Goal: Check status: Check status

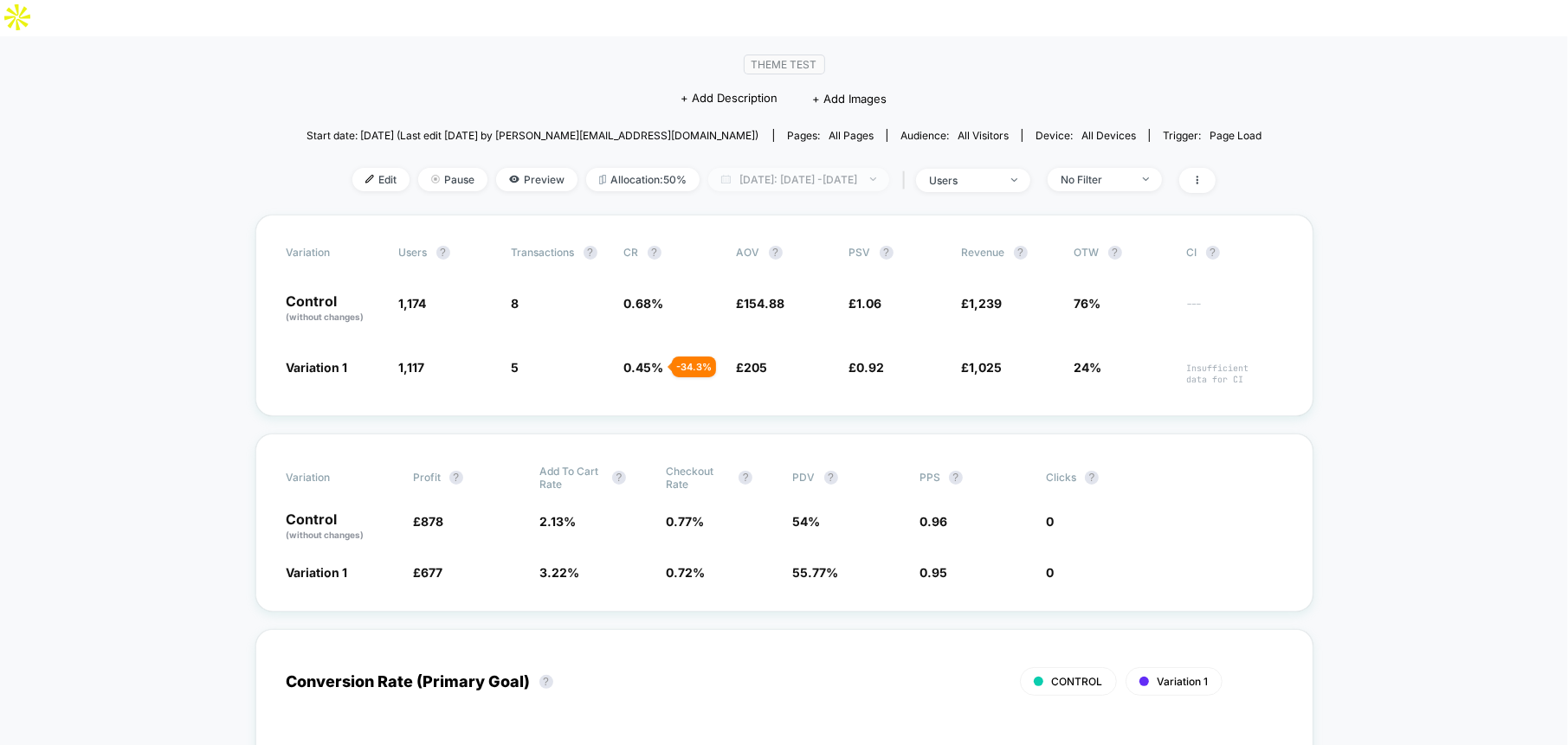
click at [771, 168] on span "[DATE]: [DATE] - [DATE]" at bounding box center [799, 179] width 181 height 23
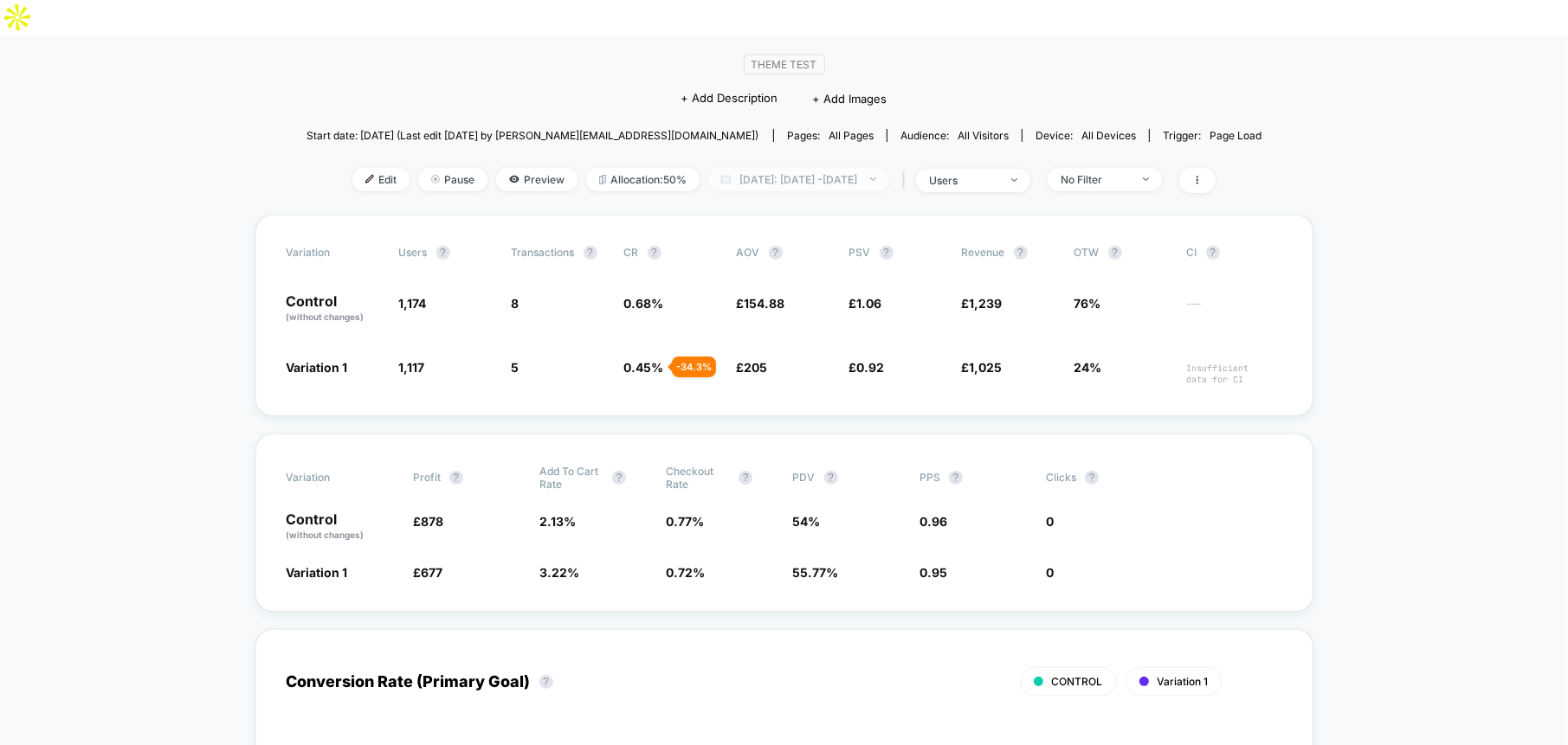
click at [821, 168] on span "[DATE]: [DATE] - [DATE]" at bounding box center [799, 179] width 181 height 23
select select "*"
select select "****"
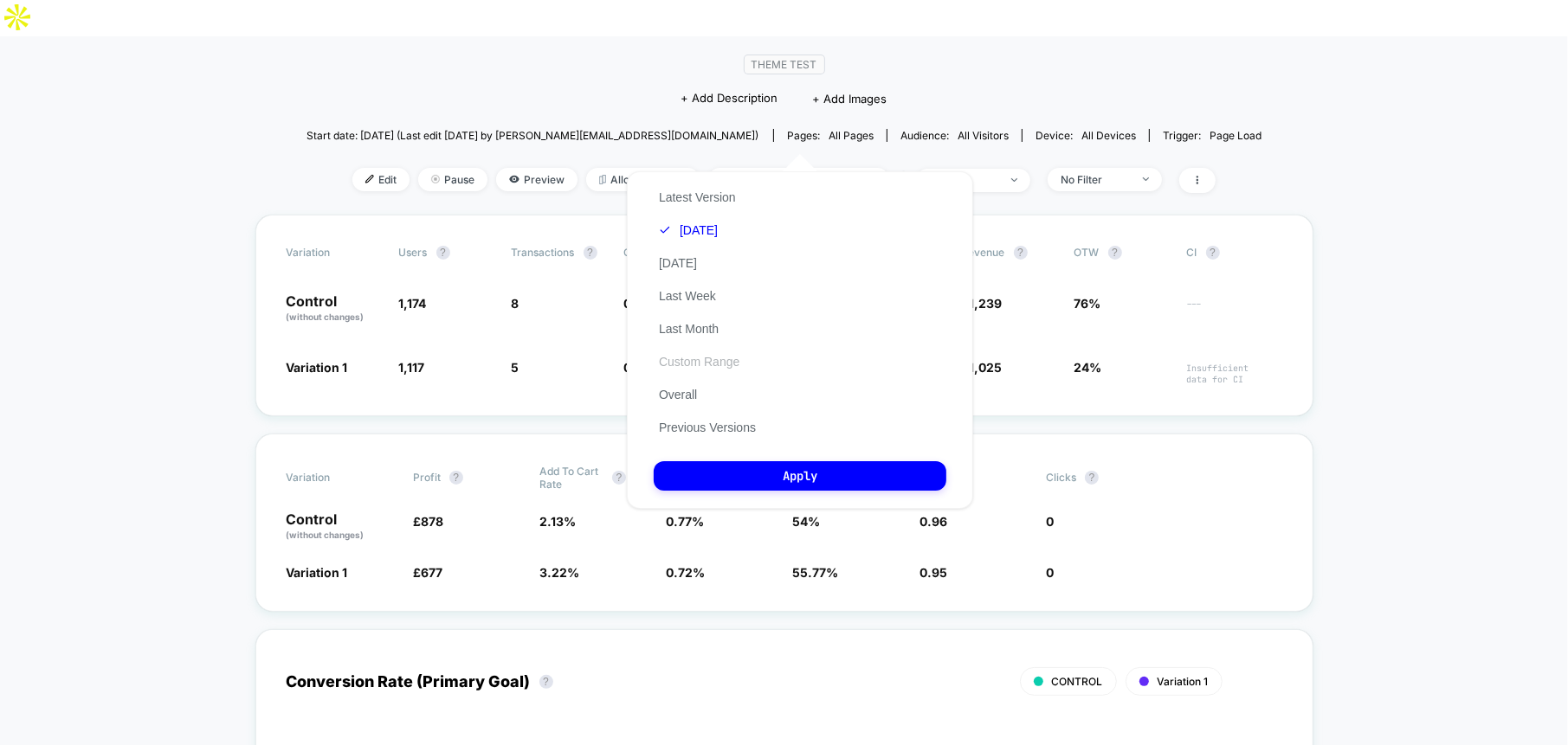
click at [709, 359] on button "Custom Range" at bounding box center [698, 362] width 91 height 16
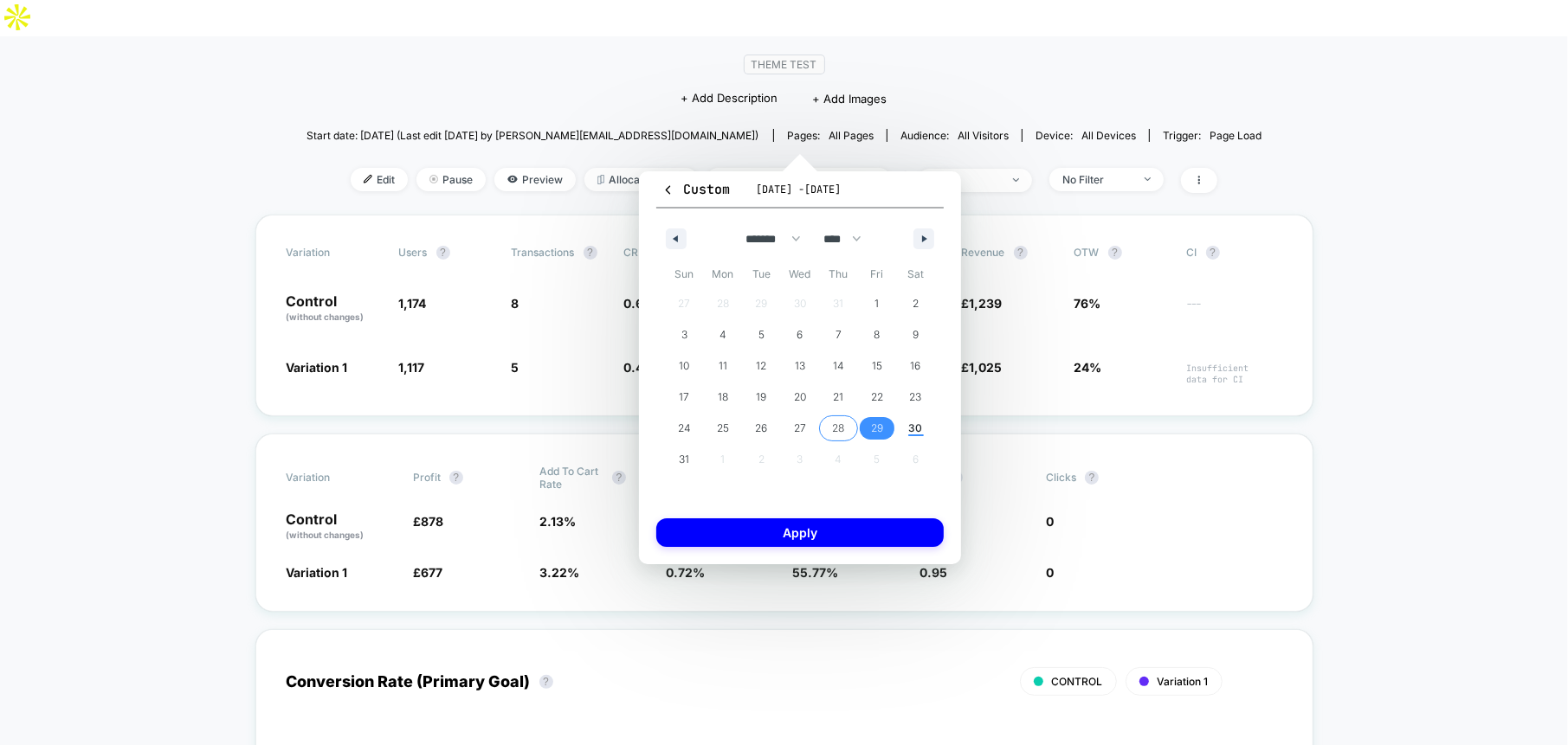
click at [845, 424] on span "28" at bounding box center [839, 428] width 39 height 22
click at [884, 425] on span "29" at bounding box center [878, 428] width 39 height 22
click at [830, 427] on span "28" at bounding box center [839, 428] width 39 height 22
click at [917, 427] on span "30" at bounding box center [916, 429] width 14 height 31
click at [888, 529] on button "Apply" at bounding box center [800, 532] width 288 height 28
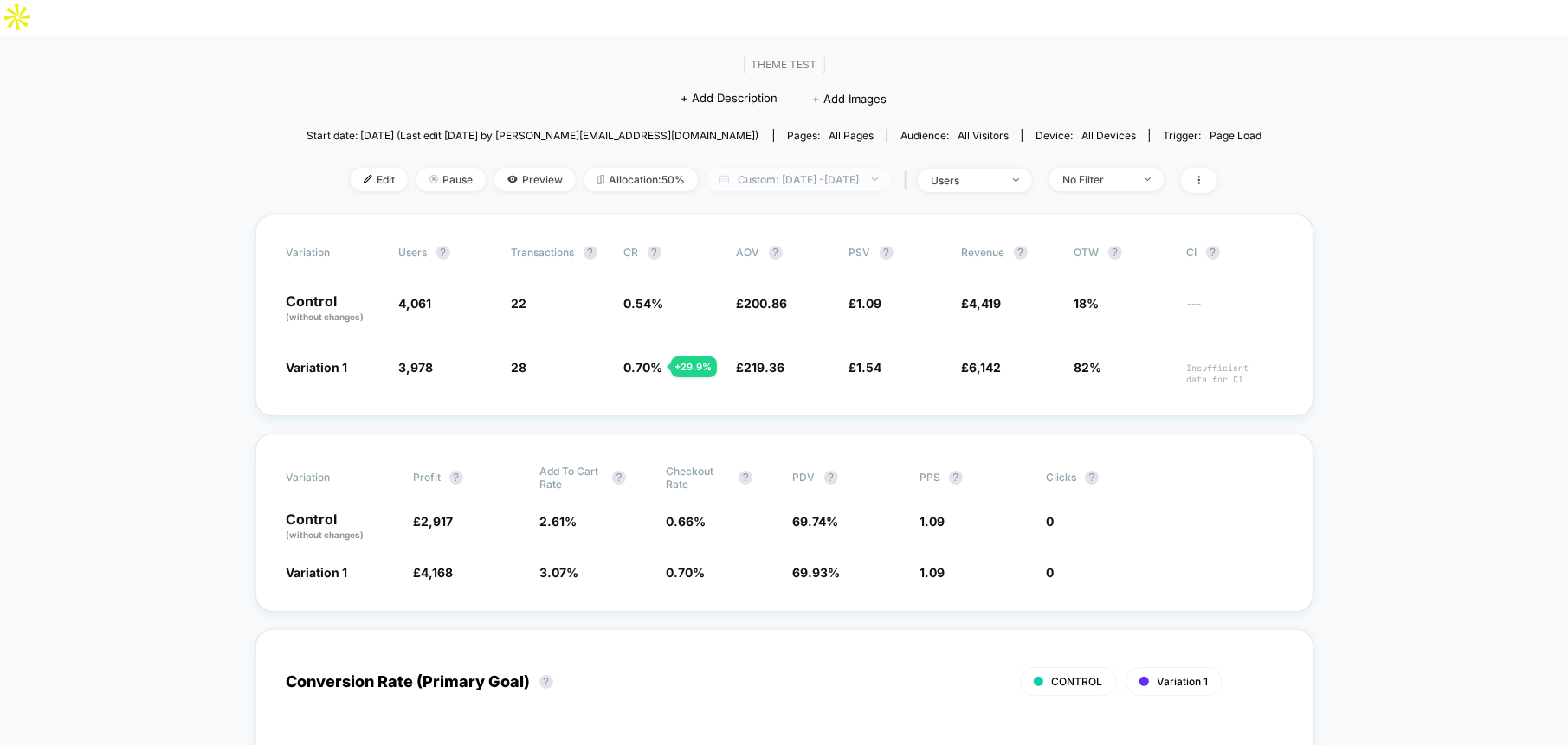
click at [815, 168] on span "Custom: [DATE] - [DATE]" at bounding box center [798, 179] width 184 height 23
select select "*"
select select "****"
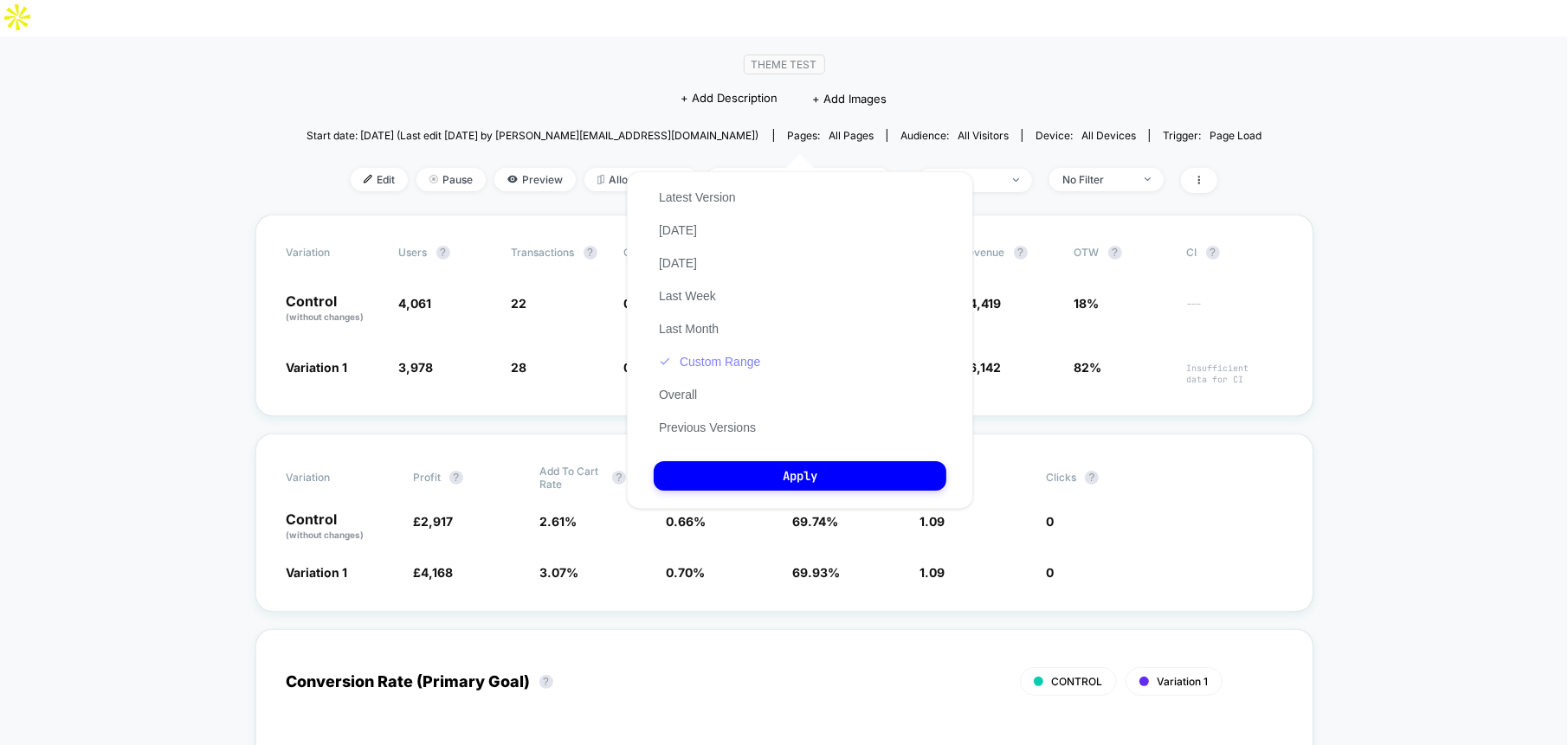
click at [738, 356] on button "Custom Range" at bounding box center [709, 362] width 112 height 16
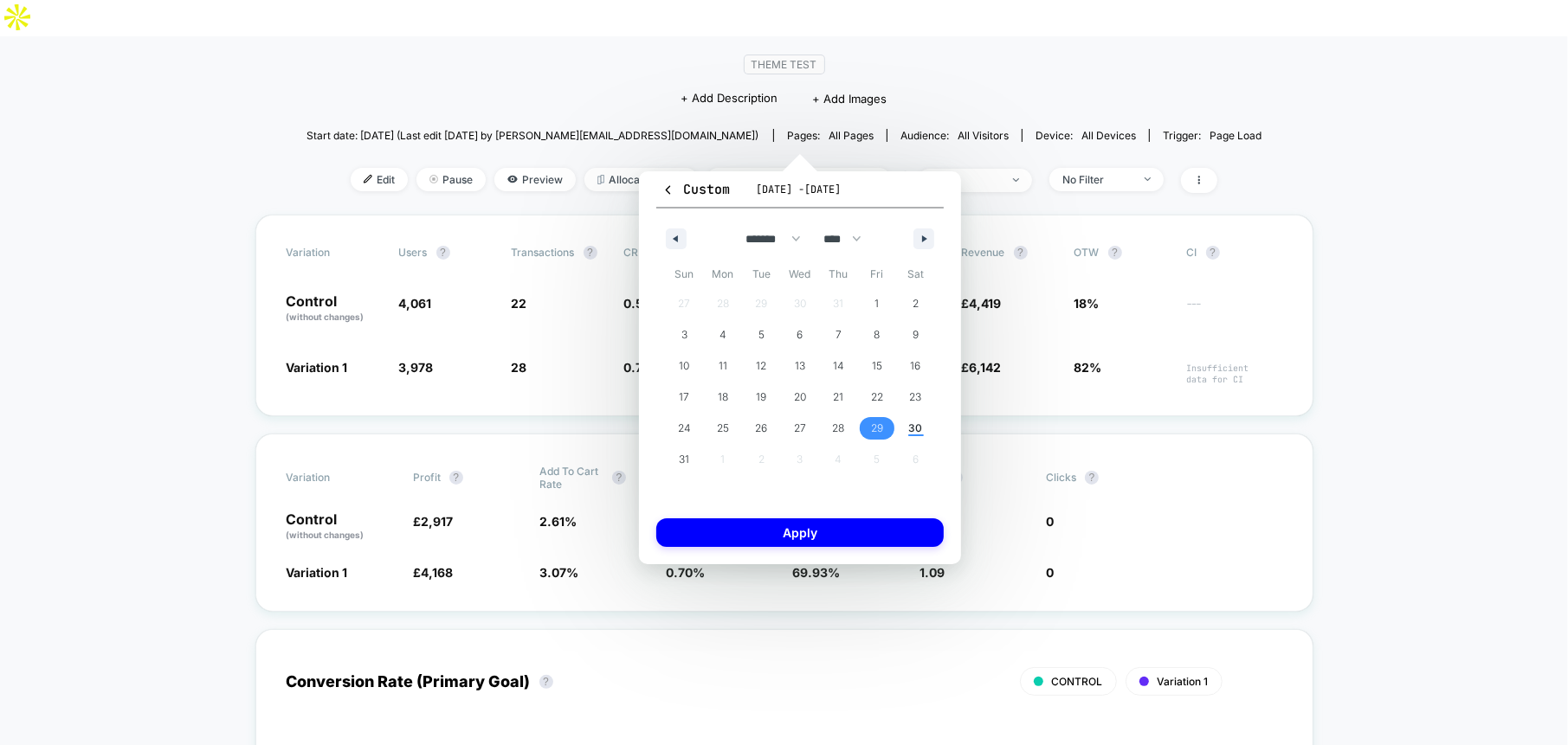
click at [883, 428] on span "29" at bounding box center [877, 429] width 12 height 31
click at [921, 428] on span "30" at bounding box center [916, 429] width 14 height 31
click at [893, 536] on button "Apply" at bounding box center [800, 532] width 288 height 28
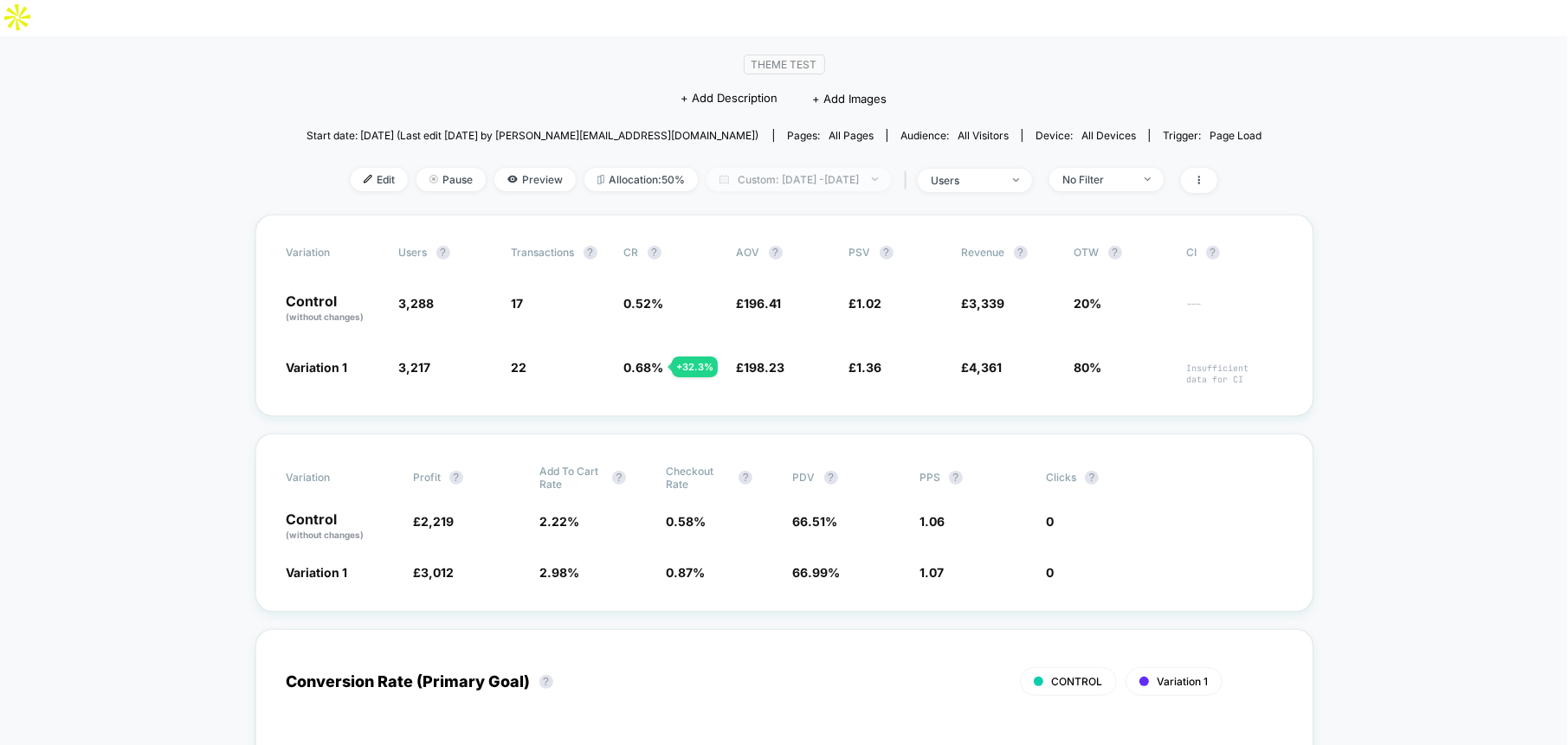
click at [807, 168] on span "Custom: [DATE] - [DATE]" at bounding box center [798, 179] width 184 height 23
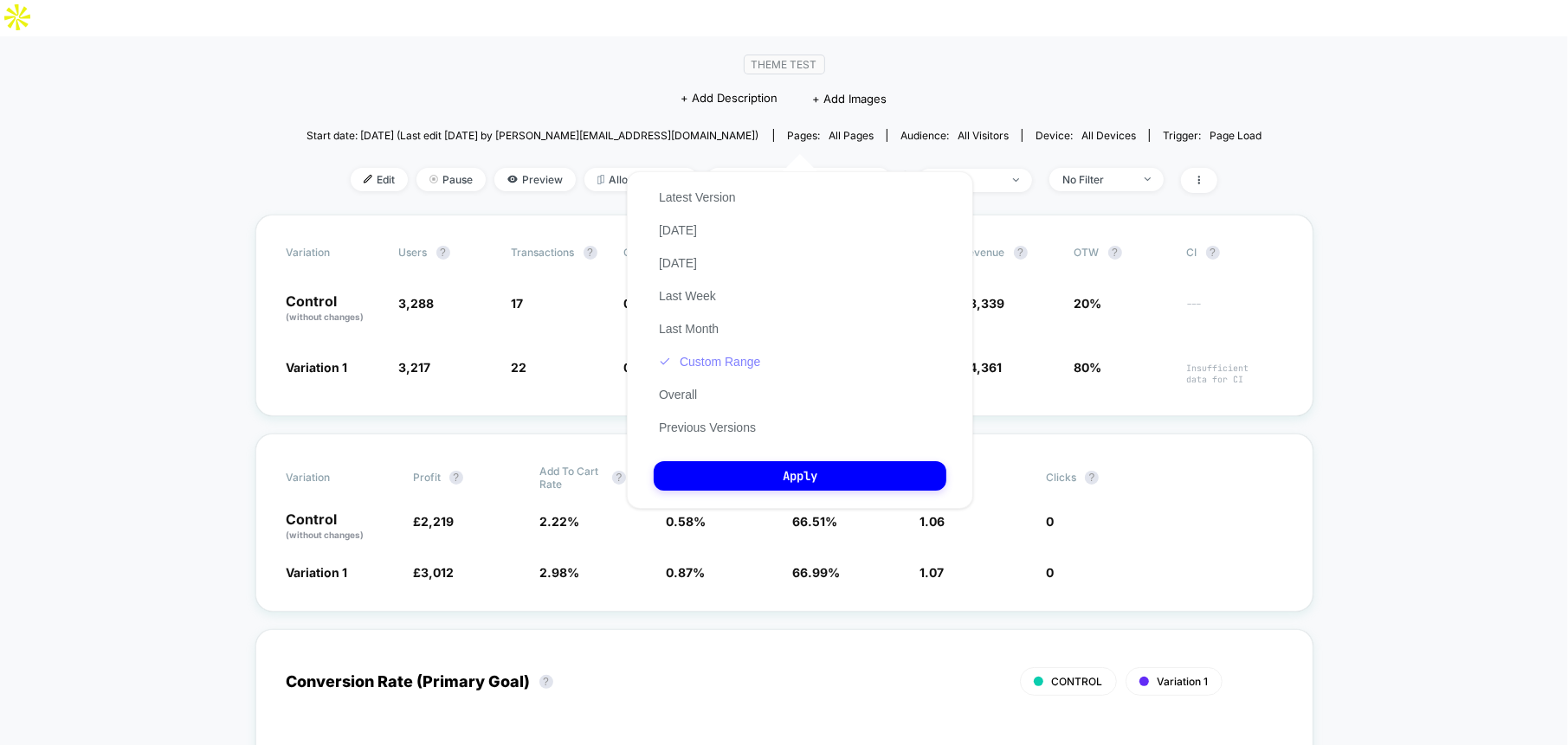
click at [715, 361] on button "Custom Range" at bounding box center [709, 362] width 112 height 16
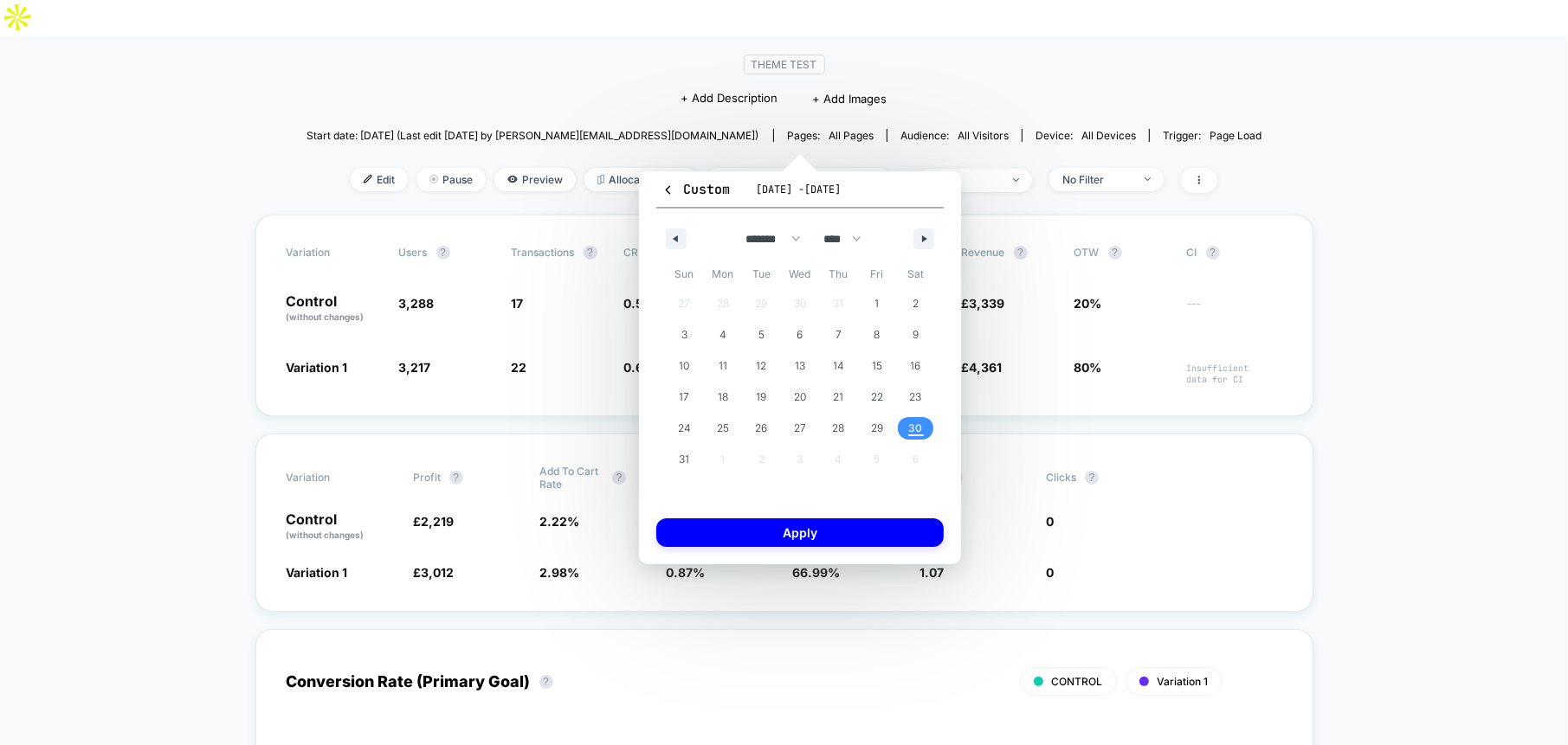
click at [914, 422] on span "30" at bounding box center [916, 429] width 14 height 31
click at [889, 529] on button "Apply" at bounding box center [800, 532] width 288 height 28
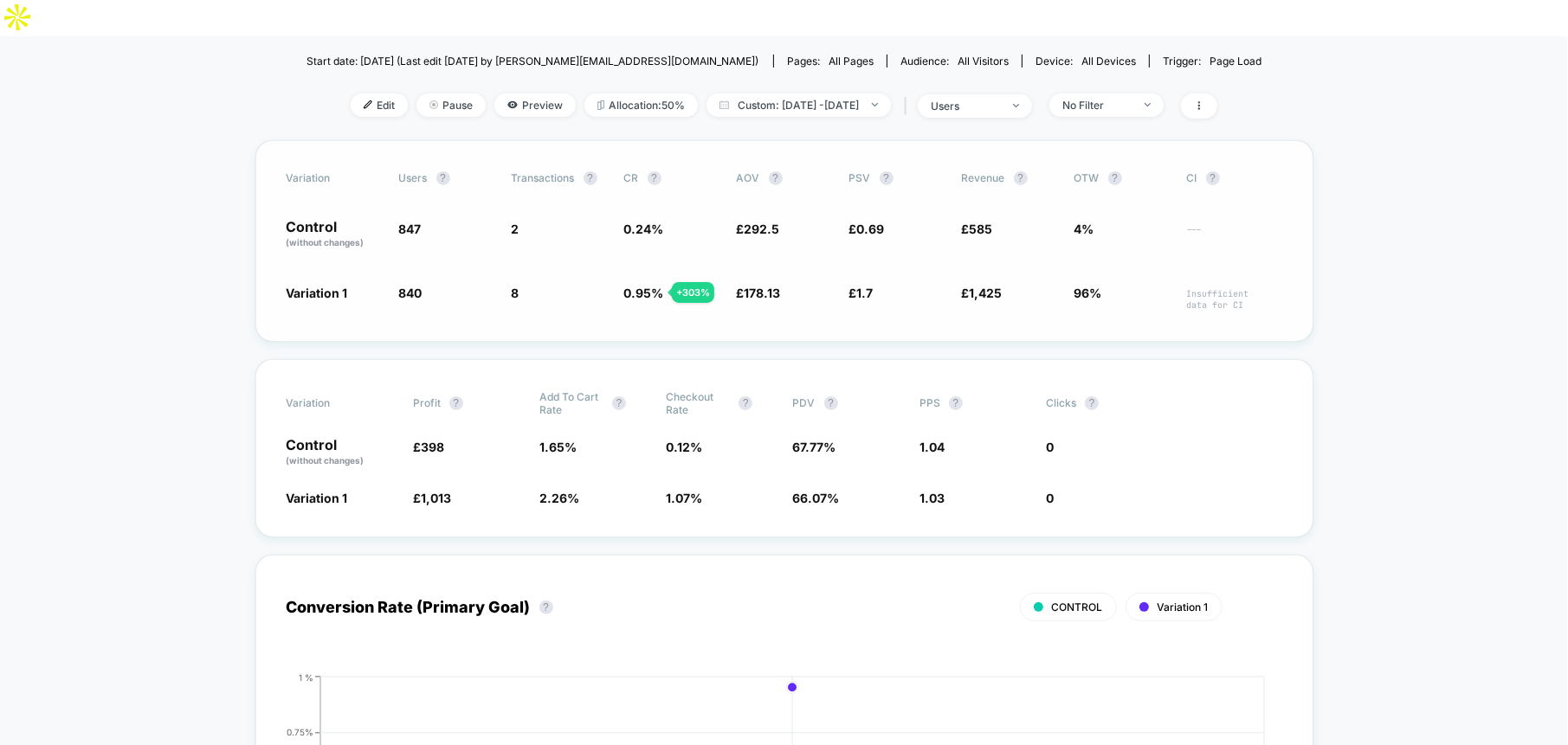
scroll to position [225, 0]
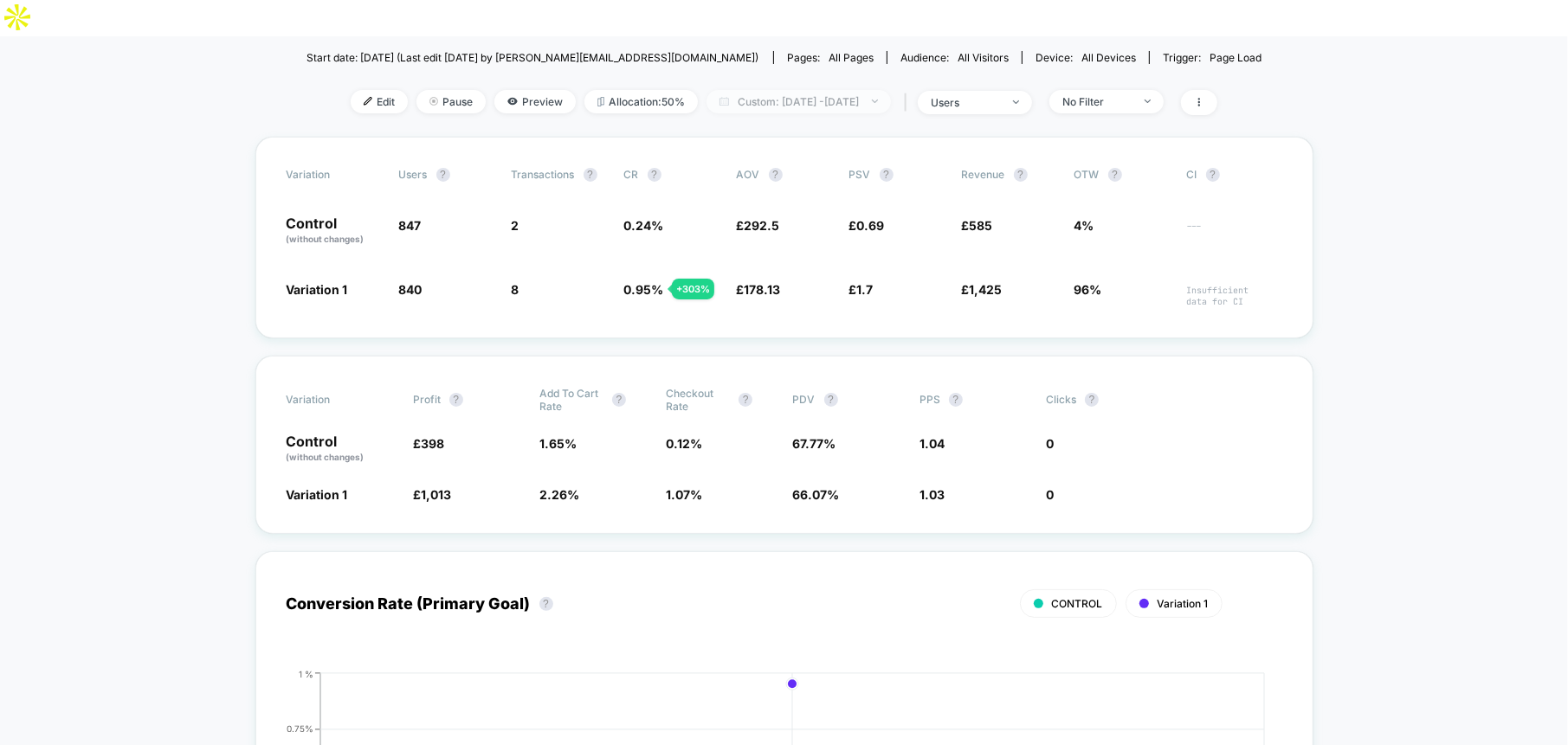
click at [846, 90] on span "Custom: [DATE] - [DATE]" at bounding box center [798, 101] width 184 height 23
select select "*"
select select "****"
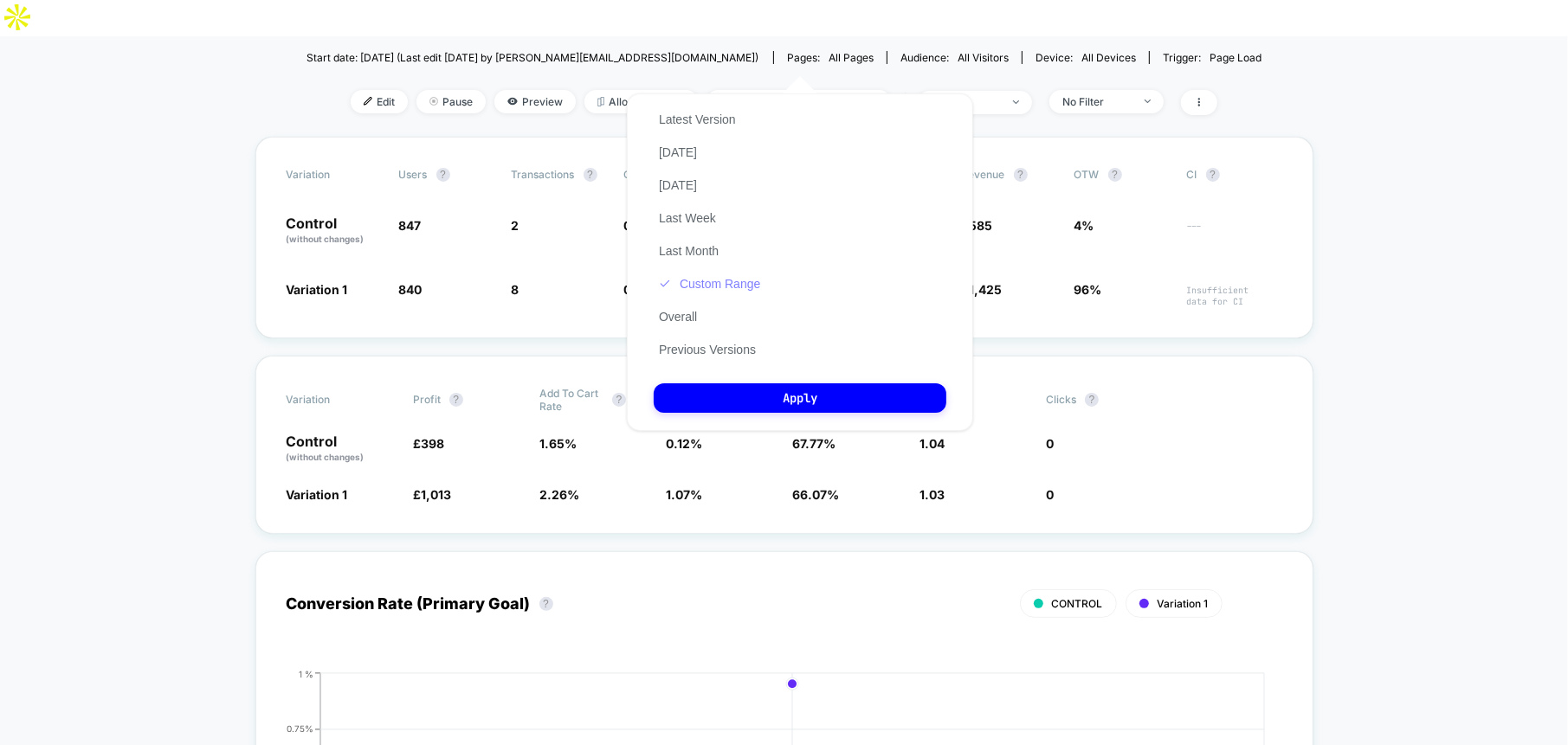
click at [729, 276] on button "Custom Range" at bounding box center [709, 284] width 112 height 16
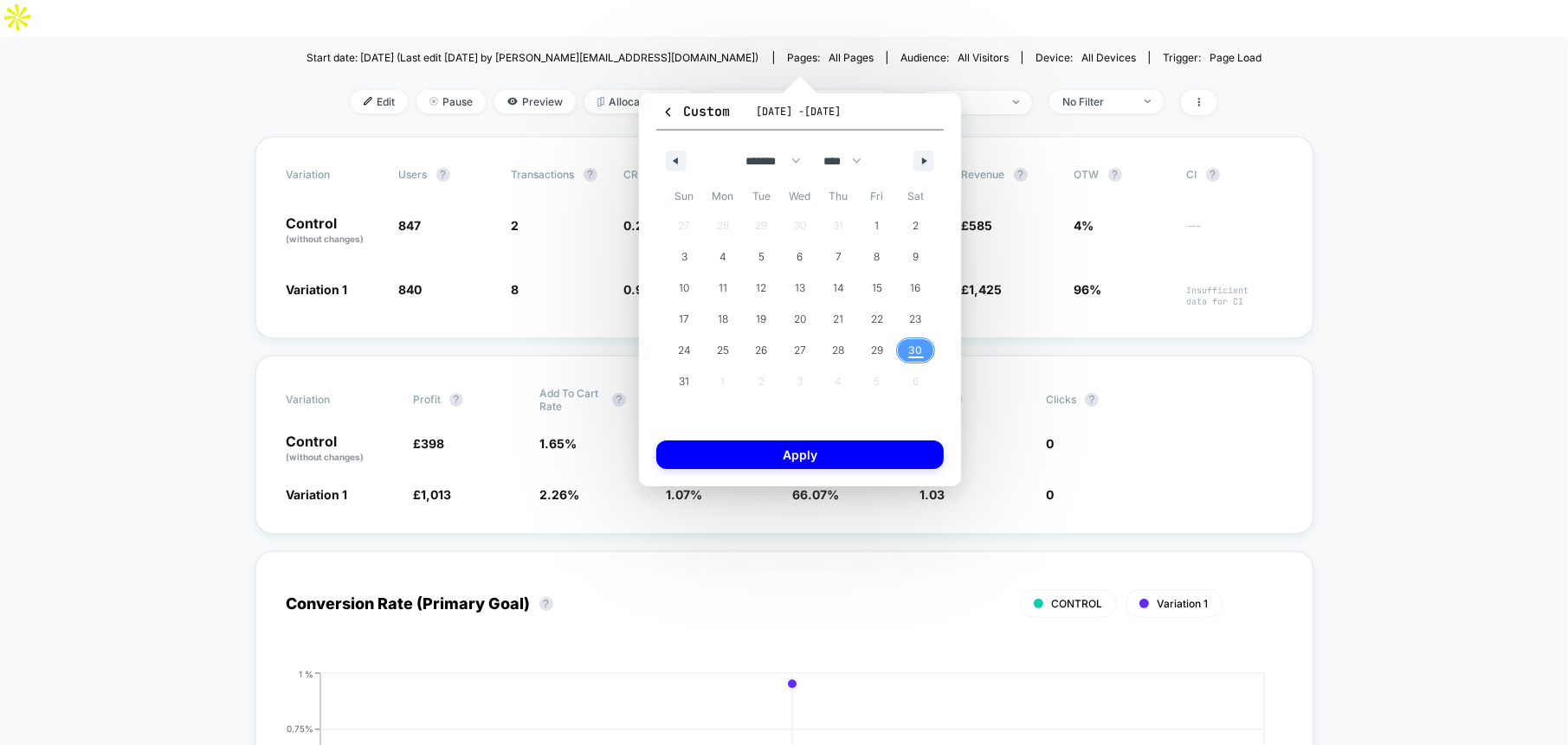
click at [917, 351] on span "30" at bounding box center [916, 351] width 14 height 31
click at [861, 343] on span "29" at bounding box center [878, 350] width 39 height 22
click at [915, 344] on span "30" at bounding box center [916, 351] width 14 height 31
click at [882, 438] on div "Custom [DATE] - [DATE] ******* ******** ***** ***** *** **** **** ****** ******…" at bounding box center [800, 290] width 322 height 393
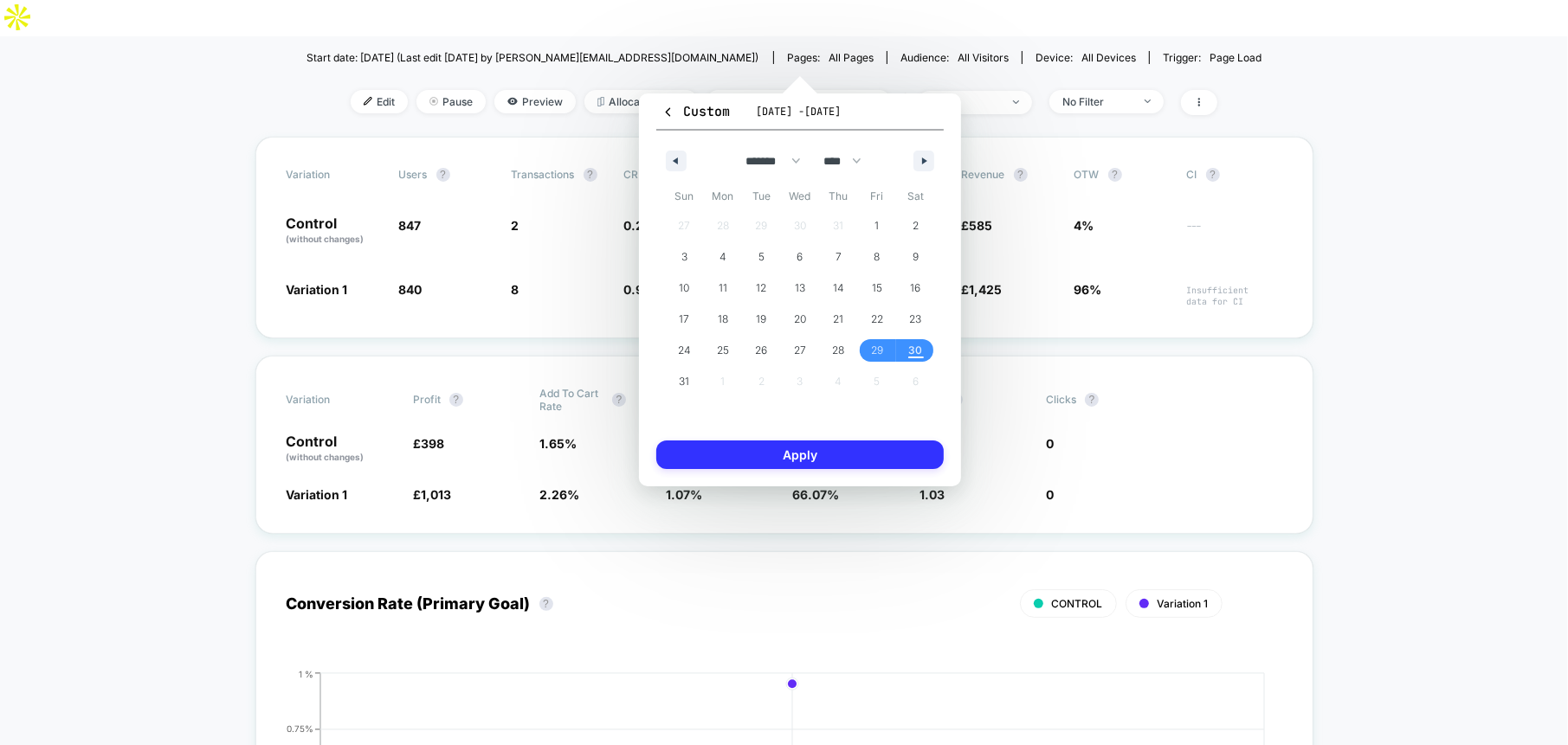
click at [882, 451] on button "Apply" at bounding box center [800, 454] width 288 height 28
